Goal: Information Seeking & Learning: Learn about a topic

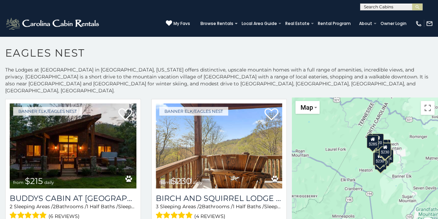
scroll to position [922, 0]
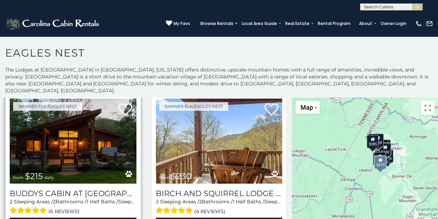
click at [59, 133] on img at bounding box center [73, 140] width 127 height 85
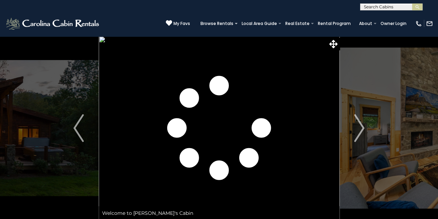
click at [362, 125] on img "Next" at bounding box center [359, 128] width 10 height 28
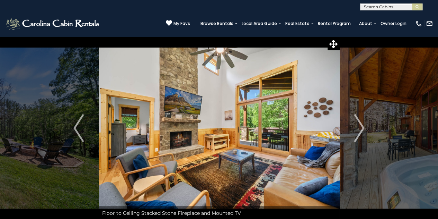
click at [362, 125] on img "Next" at bounding box center [359, 128] width 10 height 28
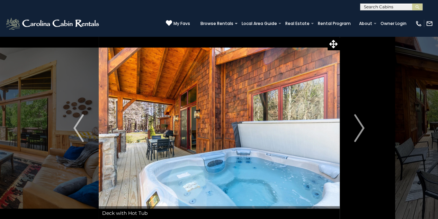
click at [362, 125] on img "Next" at bounding box center [359, 128] width 10 height 28
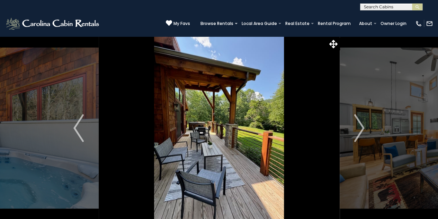
click at [362, 125] on img "Next" at bounding box center [359, 128] width 10 height 28
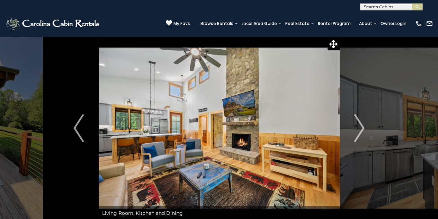
click at [362, 125] on img "Next" at bounding box center [359, 128] width 10 height 28
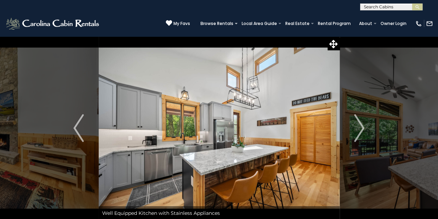
click at [362, 125] on img "Next" at bounding box center [359, 128] width 10 height 28
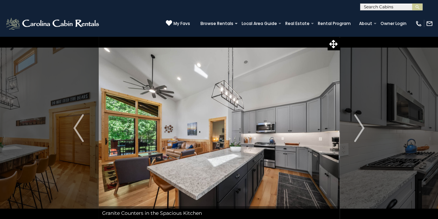
click at [362, 125] on img "Next" at bounding box center [359, 128] width 10 height 28
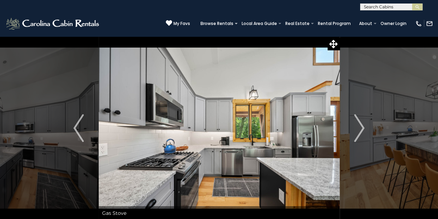
click at [362, 125] on img "Next" at bounding box center [359, 128] width 10 height 28
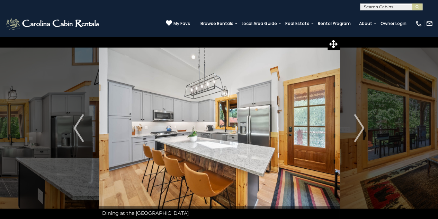
click at [362, 125] on img "Next" at bounding box center [359, 128] width 10 height 28
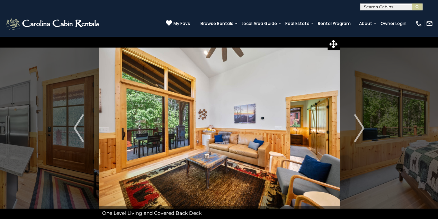
click at [362, 125] on img "Next" at bounding box center [359, 128] width 10 height 28
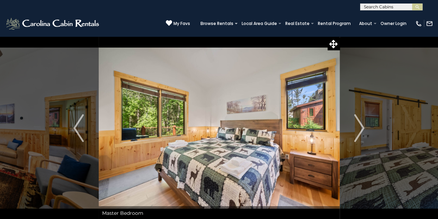
click at [362, 125] on img "Next" at bounding box center [359, 128] width 10 height 28
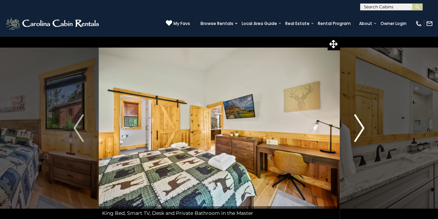
click at [360, 125] on img "Next" at bounding box center [359, 128] width 10 height 28
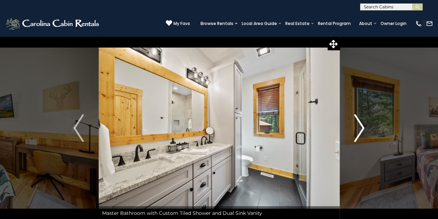
click at [360, 125] on img "Next" at bounding box center [359, 128] width 10 height 28
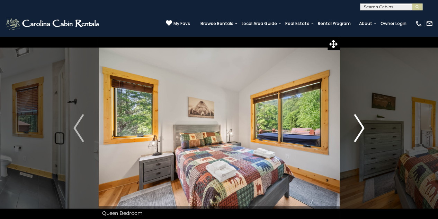
click at [360, 125] on img "Next" at bounding box center [359, 128] width 10 height 28
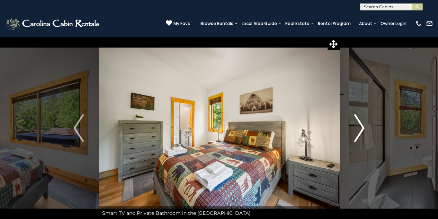
click at [360, 125] on img "Next" at bounding box center [359, 128] width 10 height 28
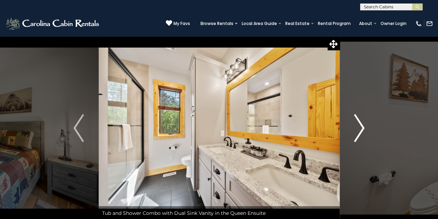
click at [359, 124] on img "Next" at bounding box center [359, 128] width 10 height 28
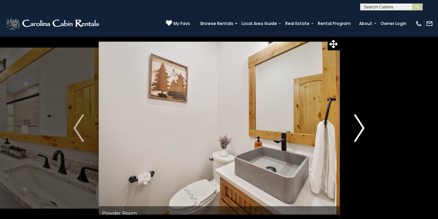
click at [358, 122] on img "Next" at bounding box center [359, 128] width 10 height 28
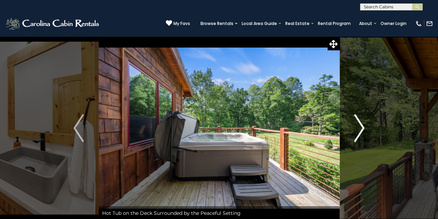
click at [358, 122] on img "Next" at bounding box center [359, 128] width 10 height 28
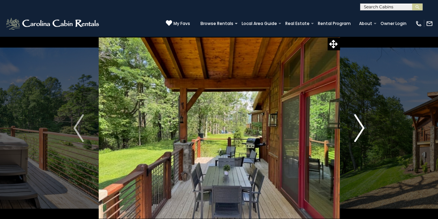
click at [358, 122] on img "Next" at bounding box center [359, 128] width 10 height 28
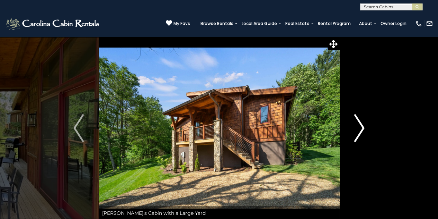
click at [358, 122] on img "Next" at bounding box center [359, 128] width 10 height 28
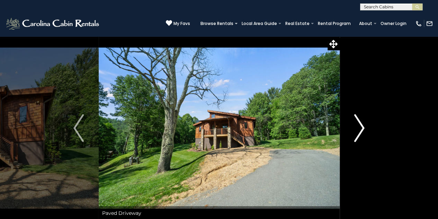
click at [358, 122] on img "Next" at bounding box center [359, 128] width 10 height 28
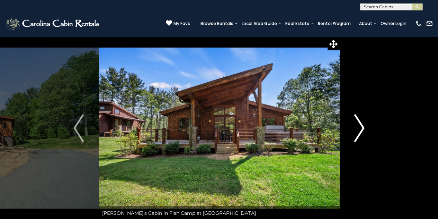
click at [358, 122] on img "Next" at bounding box center [359, 128] width 10 height 28
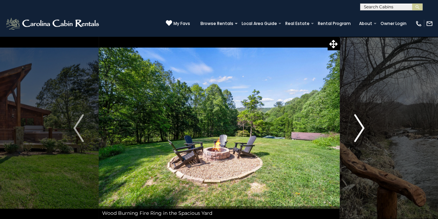
click at [358, 122] on img "Next" at bounding box center [359, 128] width 10 height 28
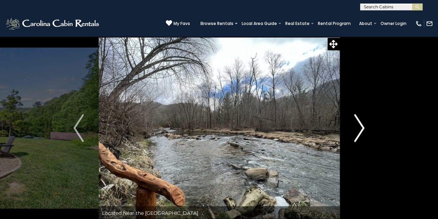
click at [358, 122] on img "Next" at bounding box center [359, 128] width 10 height 28
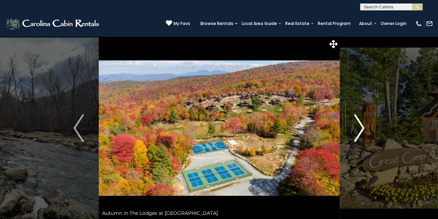
click at [358, 122] on img "Next" at bounding box center [359, 128] width 10 height 28
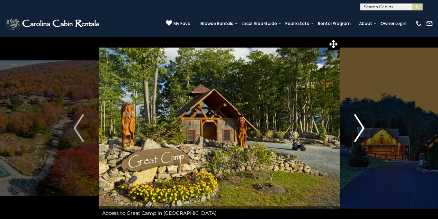
click at [358, 122] on img "Next" at bounding box center [359, 128] width 10 height 28
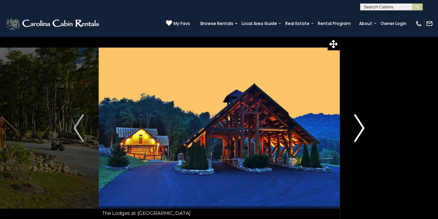
click at [358, 122] on img "Next" at bounding box center [359, 128] width 10 height 28
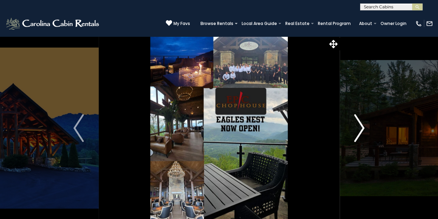
click at [358, 122] on img "Next" at bounding box center [359, 128] width 10 height 28
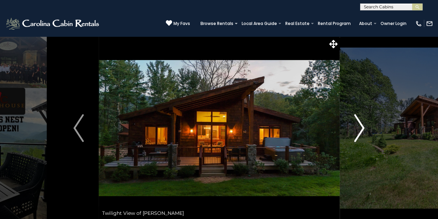
click at [358, 122] on img "Next" at bounding box center [359, 128] width 10 height 28
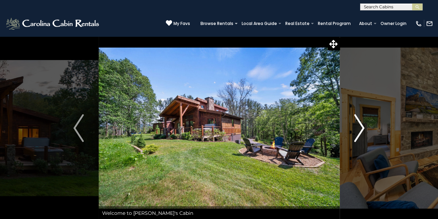
click at [358, 122] on img "Next" at bounding box center [359, 128] width 10 height 28
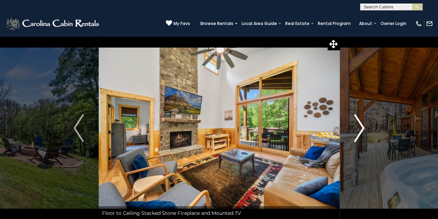
click at [358, 121] on img "Next" at bounding box center [359, 128] width 10 height 28
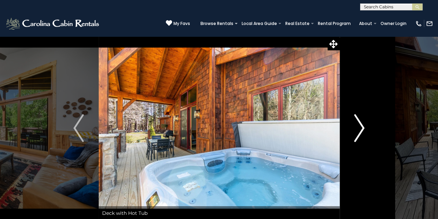
click at [358, 121] on img "Next" at bounding box center [359, 128] width 10 height 28
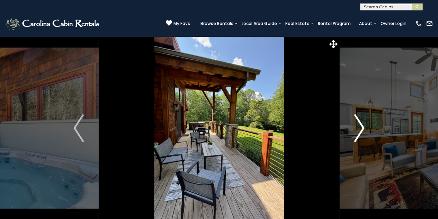
click at [358, 121] on img "Next" at bounding box center [359, 128] width 10 height 28
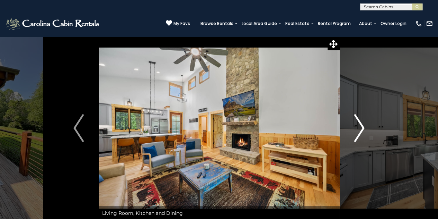
click at [357, 122] on img "Next" at bounding box center [359, 128] width 10 height 28
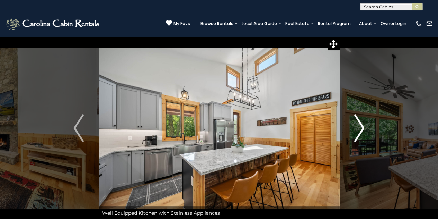
click at [357, 122] on img "Next" at bounding box center [359, 128] width 10 height 28
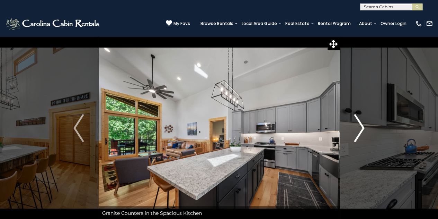
click at [357, 122] on img "Next" at bounding box center [359, 128] width 10 height 28
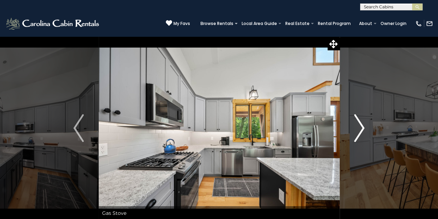
click at [357, 122] on img "Next" at bounding box center [359, 128] width 10 height 28
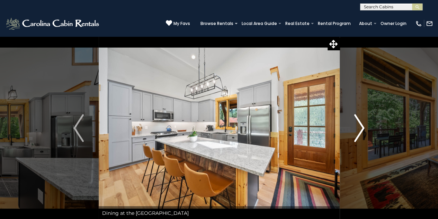
click at [357, 121] on img "Next" at bounding box center [359, 128] width 10 height 28
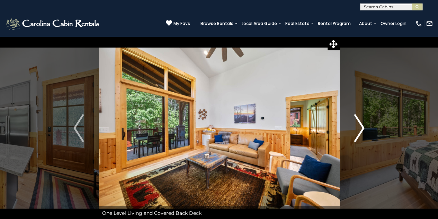
click at [357, 121] on img "Next" at bounding box center [359, 128] width 10 height 28
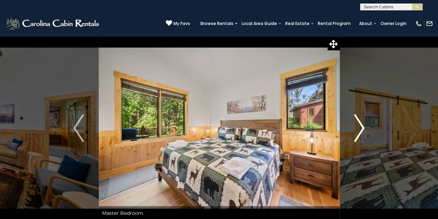
click at [357, 121] on img "Next" at bounding box center [359, 128] width 10 height 28
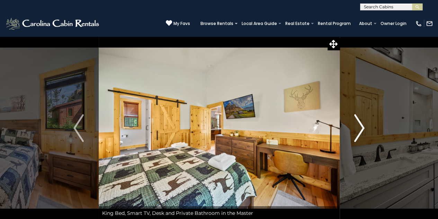
click at [357, 121] on img "Next" at bounding box center [359, 128] width 10 height 28
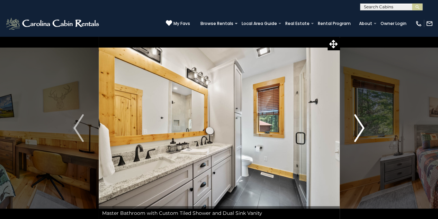
click at [357, 121] on img "Next" at bounding box center [359, 128] width 10 height 28
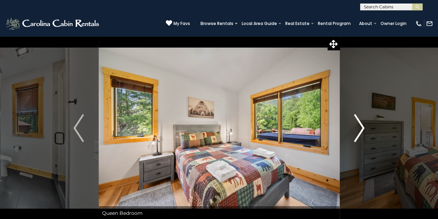
click at [357, 121] on img "Next" at bounding box center [359, 128] width 10 height 28
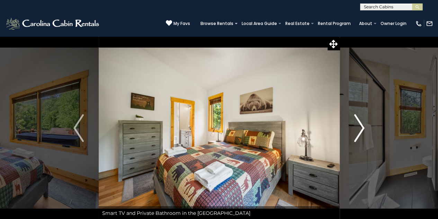
click at [357, 121] on img "Next" at bounding box center [359, 128] width 10 height 28
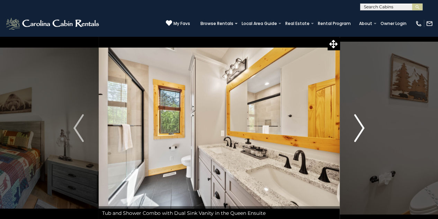
click at [357, 121] on img "Next" at bounding box center [359, 128] width 10 height 28
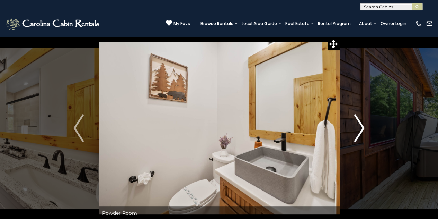
click at [357, 121] on img "Next" at bounding box center [359, 128] width 10 height 28
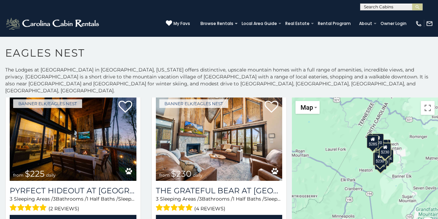
scroll to position [1228, 0]
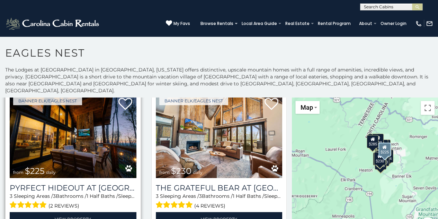
click at [64, 129] on img at bounding box center [73, 135] width 127 height 85
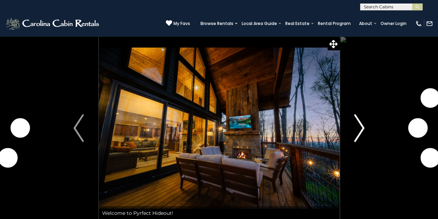
click at [361, 125] on img "Next" at bounding box center [359, 128] width 10 height 28
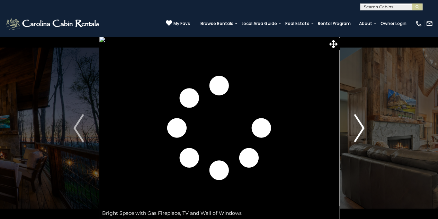
click at [362, 127] on img "Next" at bounding box center [359, 128] width 10 height 28
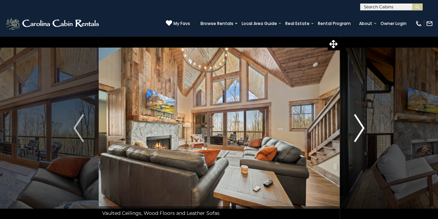
click at [362, 127] on img "Next" at bounding box center [359, 128] width 10 height 28
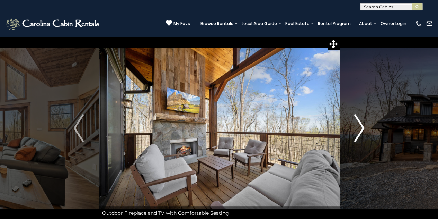
click at [362, 127] on img "Next" at bounding box center [359, 128] width 10 height 28
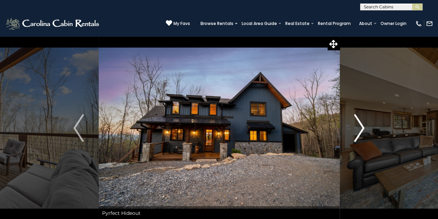
click at [362, 127] on img "Next" at bounding box center [359, 128] width 10 height 28
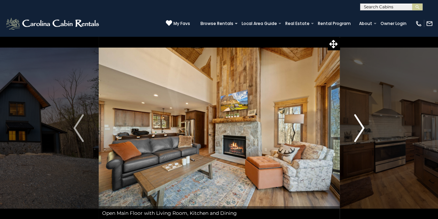
click at [362, 127] on img "Next" at bounding box center [359, 128] width 10 height 28
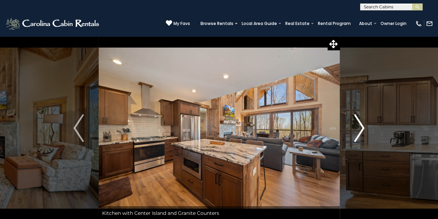
click at [362, 127] on img "Next" at bounding box center [359, 128] width 10 height 28
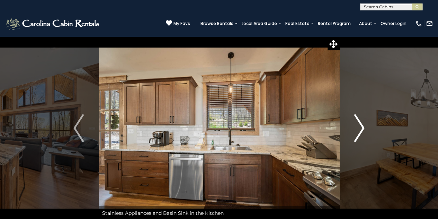
click at [362, 127] on img "Next" at bounding box center [359, 128] width 10 height 28
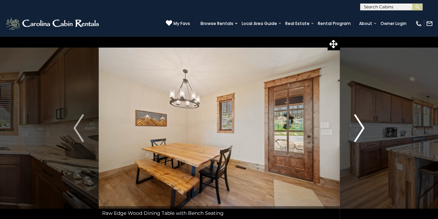
click at [362, 127] on img "Next" at bounding box center [359, 128] width 10 height 28
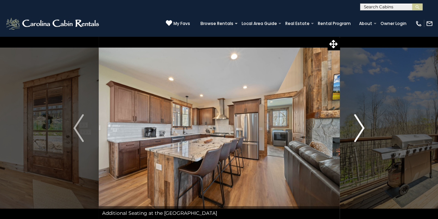
click at [362, 127] on img "Next" at bounding box center [359, 128] width 10 height 28
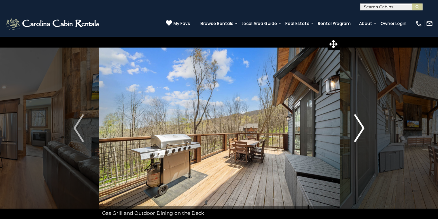
click at [362, 127] on img "Next" at bounding box center [359, 128] width 10 height 28
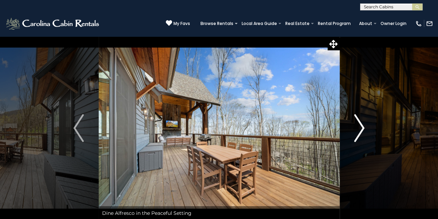
click at [362, 127] on img "Next" at bounding box center [359, 128] width 10 height 28
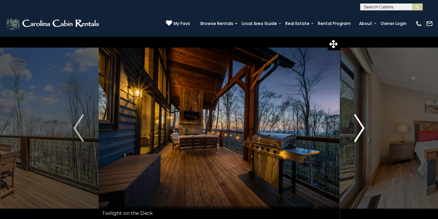
click at [362, 127] on img "Next" at bounding box center [359, 128] width 10 height 28
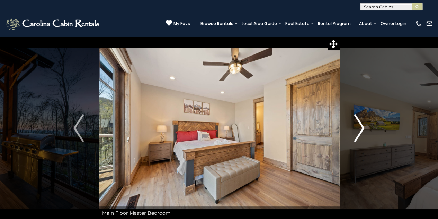
click at [362, 127] on img "Next" at bounding box center [359, 128] width 10 height 28
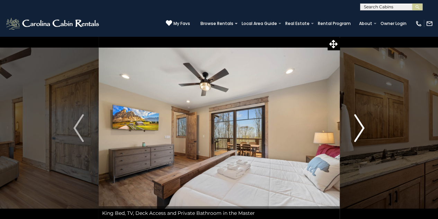
click at [362, 127] on img "Next" at bounding box center [359, 128] width 10 height 28
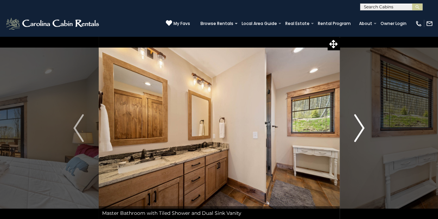
click at [362, 127] on img "Next" at bounding box center [359, 128] width 10 height 28
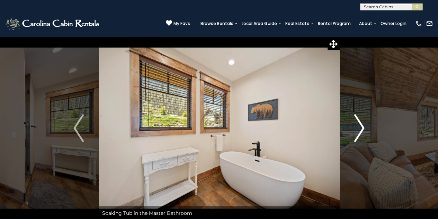
click at [362, 127] on img "Next" at bounding box center [359, 128] width 10 height 28
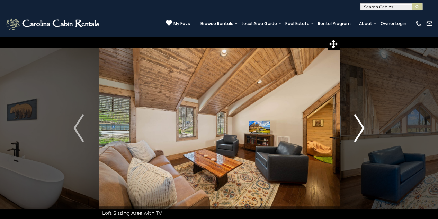
click at [362, 127] on img "Next" at bounding box center [359, 128] width 10 height 28
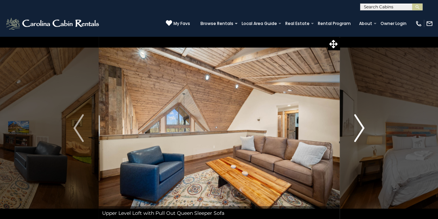
click at [362, 127] on img "Next" at bounding box center [359, 128] width 10 height 28
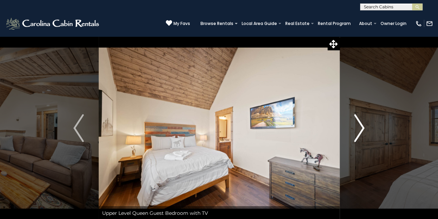
click at [362, 127] on img "Next" at bounding box center [359, 128] width 10 height 28
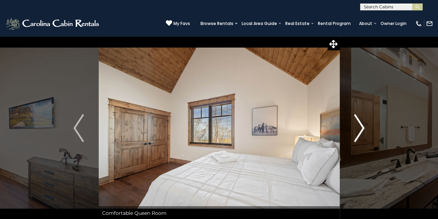
click at [362, 127] on img "Next" at bounding box center [359, 128] width 10 height 28
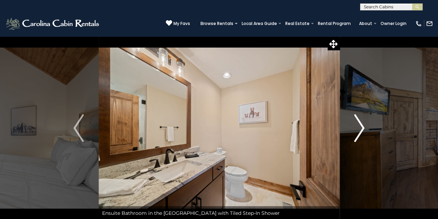
click at [362, 127] on img "Next" at bounding box center [359, 128] width 10 height 28
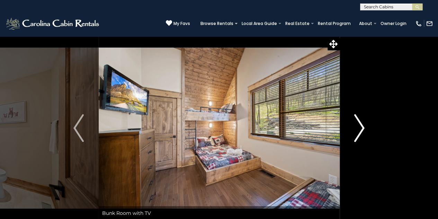
click at [362, 127] on img "Next" at bounding box center [359, 128] width 10 height 28
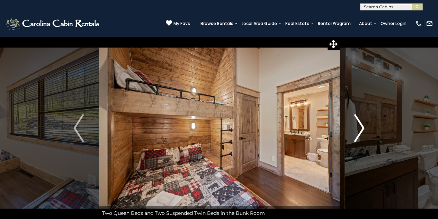
click at [362, 127] on img "Next" at bounding box center [359, 128] width 10 height 28
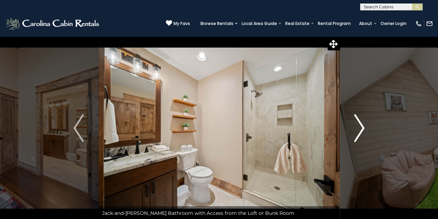
click at [362, 127] on img "Next" at bounding box center [359, 128] width 10 height 28
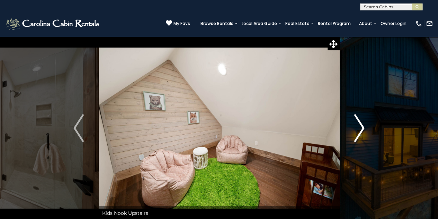
click at [361, 129] on img "Next" at bounding box center [359, 128] width 10 height 28
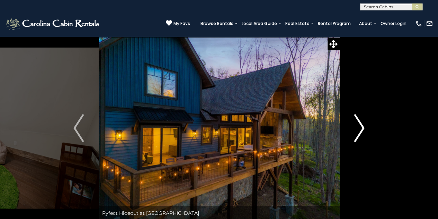
click at [361, 129] on img "Next" at bounding box center [359, 128] width 10 height 28
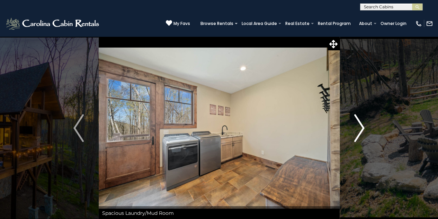
click at [361, 129] on img "Next" at bounding box center [359, 128] width 10 height 28
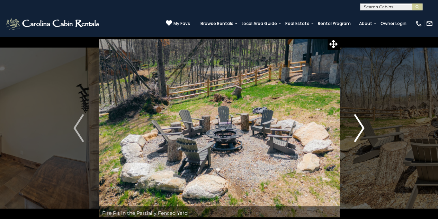
click at [361, 129] on img "Next" at bounding box center [359, 128] width 10 height 28
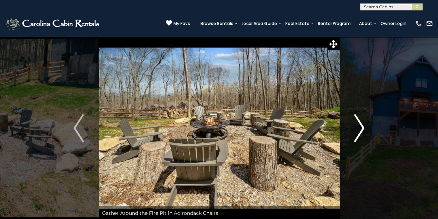
click at [361, 129] on img "Next" at bounding box center [359, 128] width 10 height 28
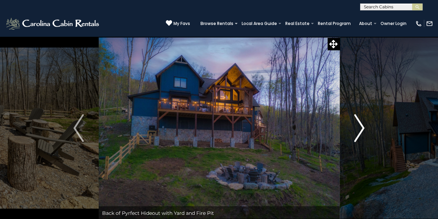
click at [360, 129] on img "Next" at bounding box center [359, 128] width 10 height 28
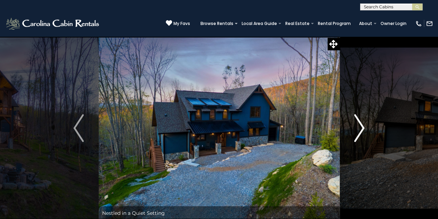
click at [360, 129] on img "Next" at bounding box center [359, 128] width 10 height 28
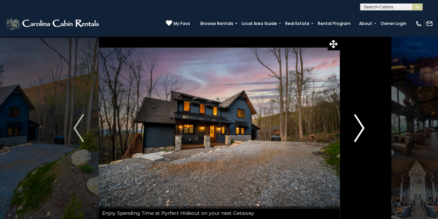
click at [360, 129] on img "Next" at bounding box center [359, 128] width 10 height 28
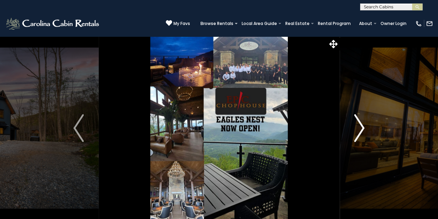
click at [360, 129] on img "Next" at bounding box center [359, 128] width 10 height 28
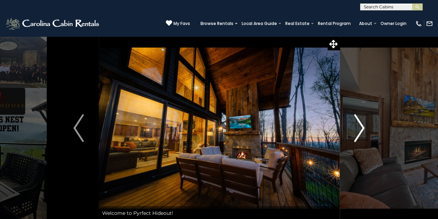
click at [360, 129] on img "Next" at bounding box center [359, 128] width 10 height 28
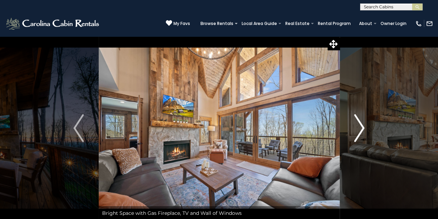
click at [360, 129] on img "Next" at bounding box center [359, 128] width 10 height 28
